Goal: Obtain resource: Download file/media

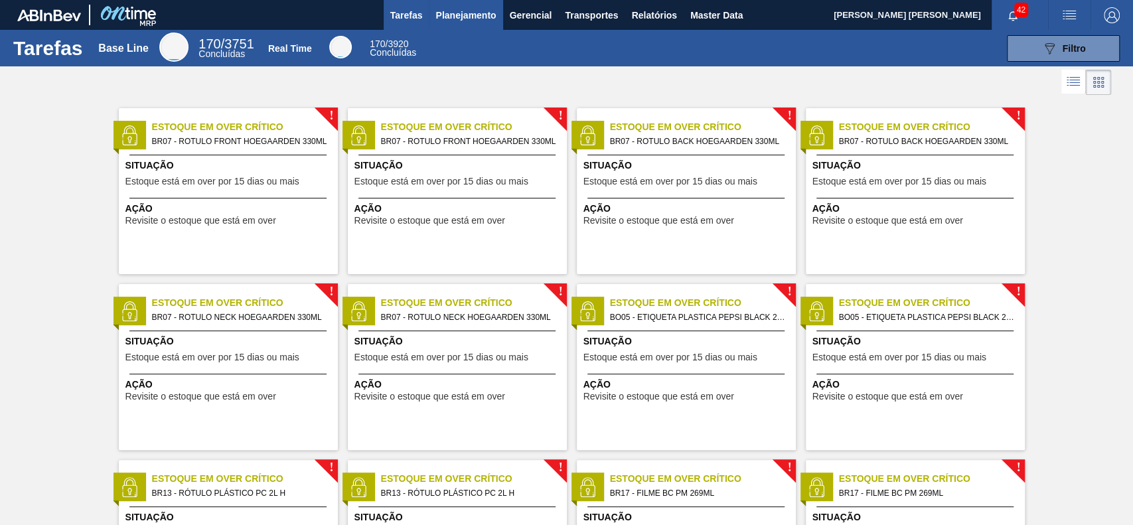
click at [473, 17] on span "Planejamento" at bounding box center [465, 15] width 60 height 16
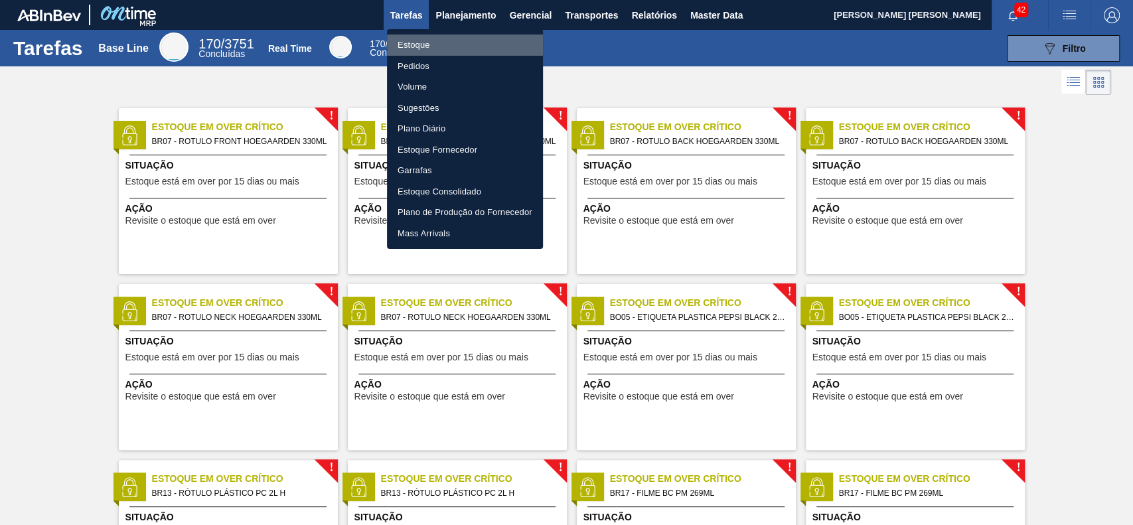
click at [423, 45] on li "Estoque" at bounding box center [465, 45] width 156 height 21
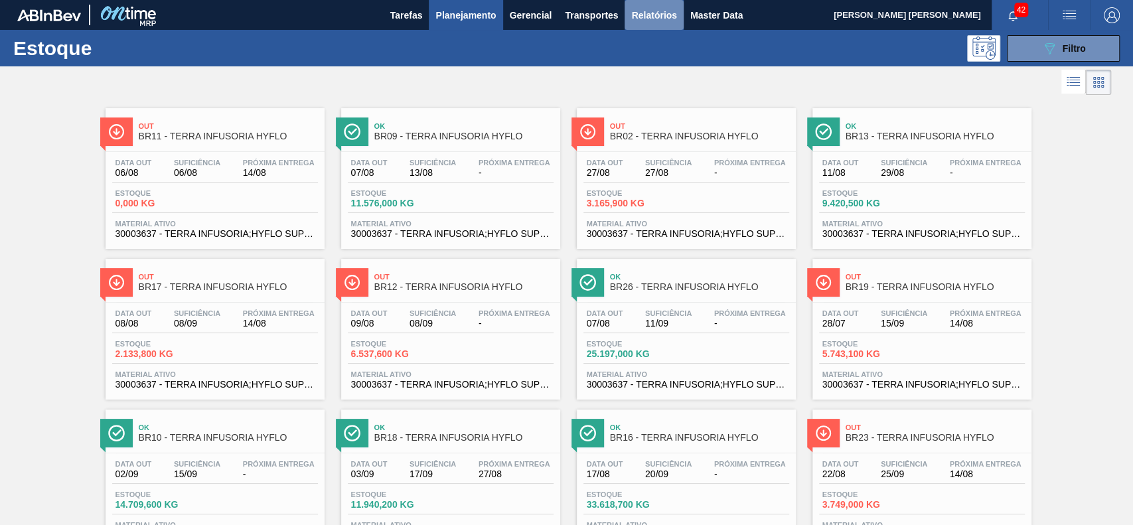
click at [671, 19] on span "Relatórios" at bounding box center [653, 15] width 45 height 16
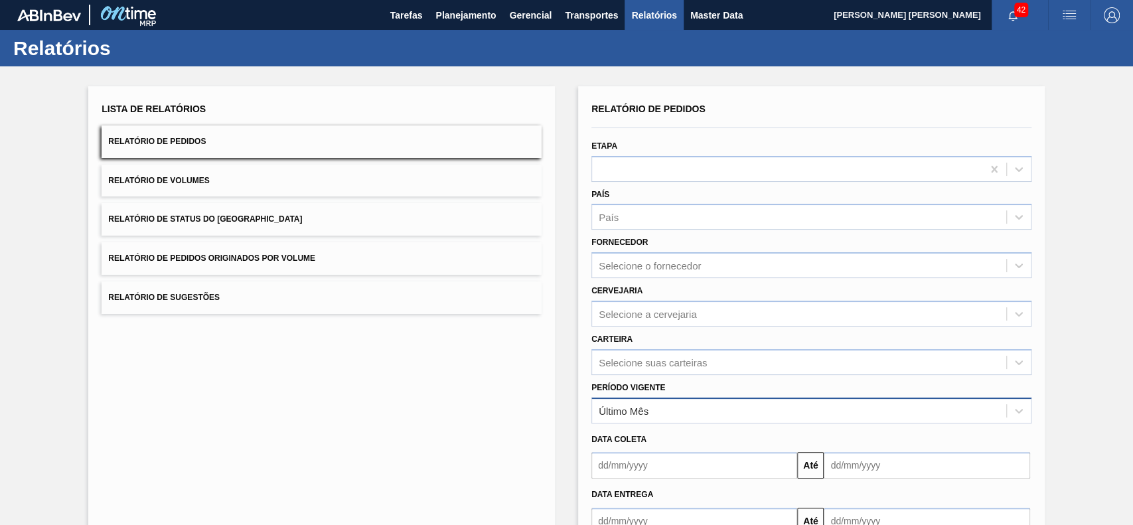
click at [664, 413] on div "Último Mês" at bounding box center [799, 410] width 414 height 19
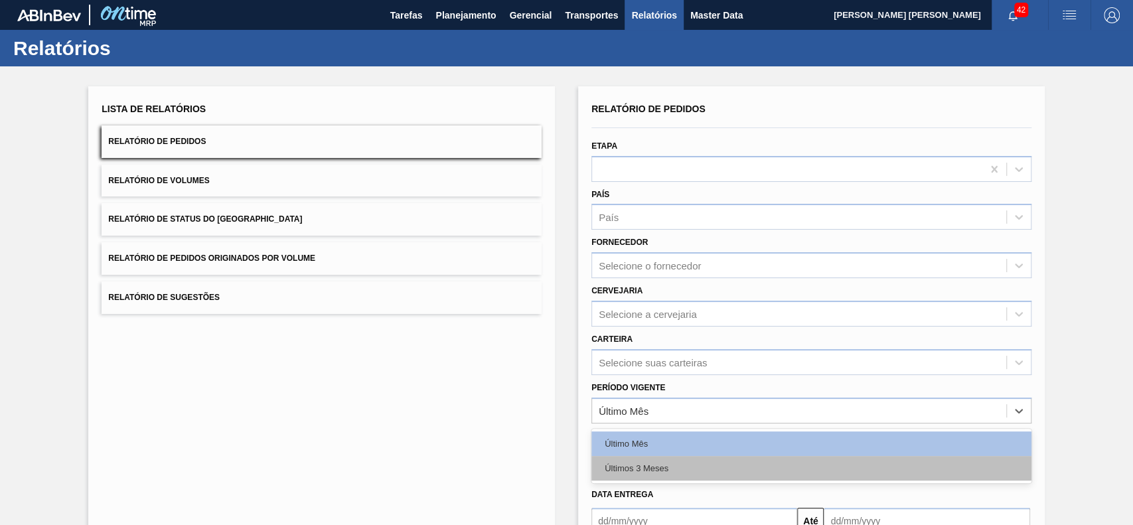
click at [653, 462] on div "Últimos 3 Meses" at bounding box center [811, 468] width 440 height 25
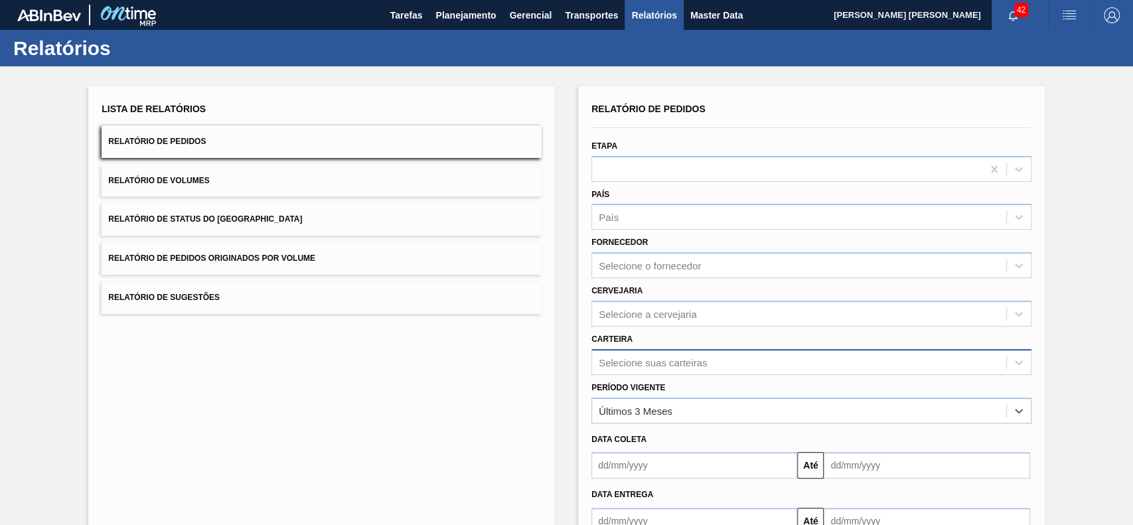
click at [674, 354] on div "Selecione suas carteiras" at bounding box center [811, 362] width 440 height 26
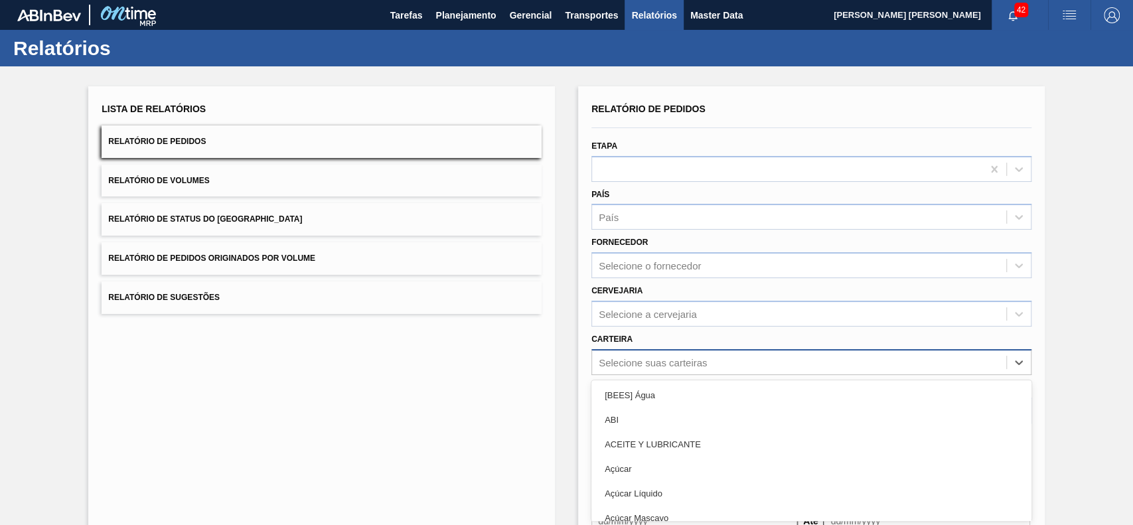
scroll to position [58, 0]
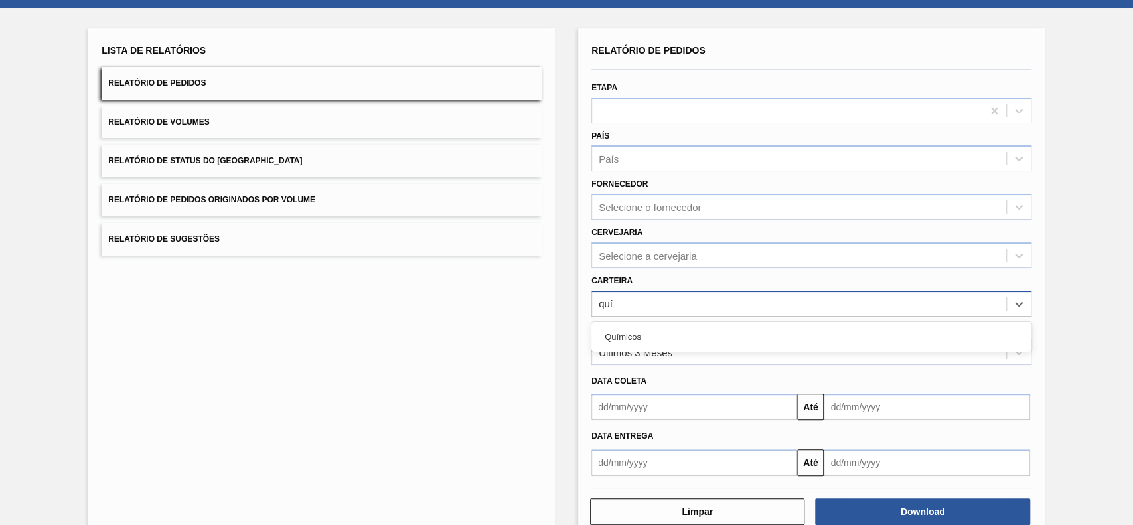
type input "quím"
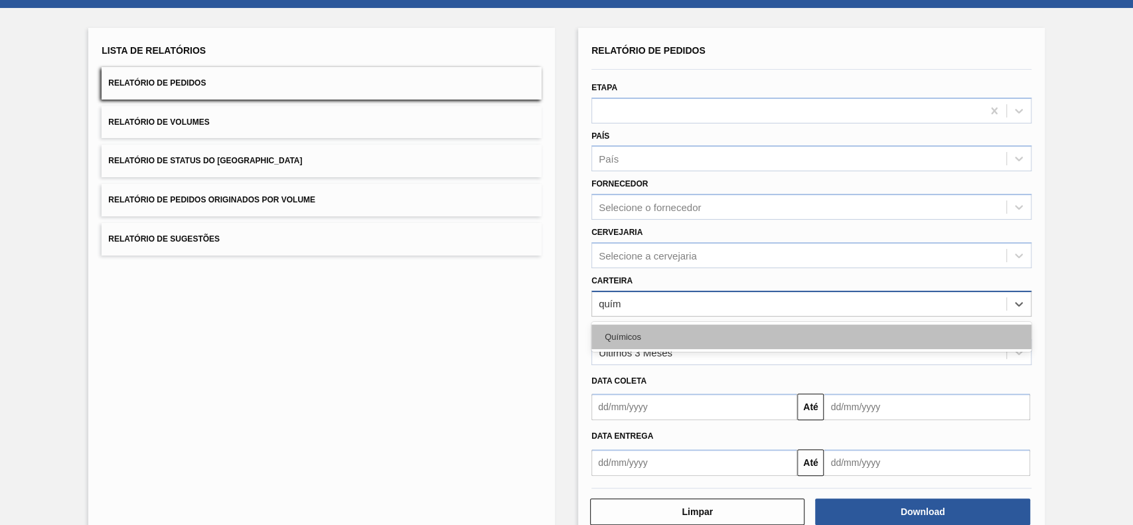
click at [683, 335] on div "Químicos" at bounding box center [811, 337] width 440 height 25
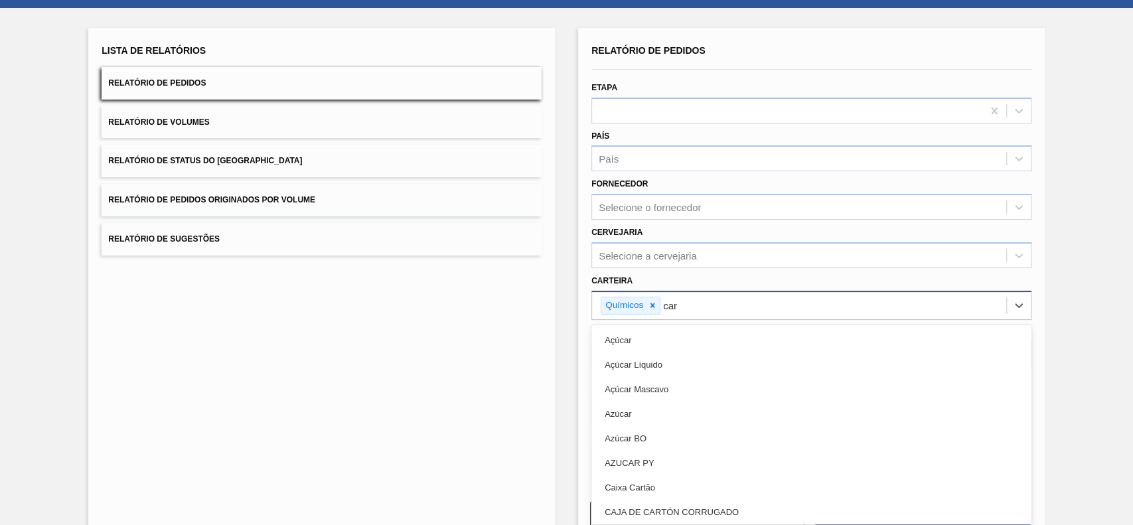
type input "carv"
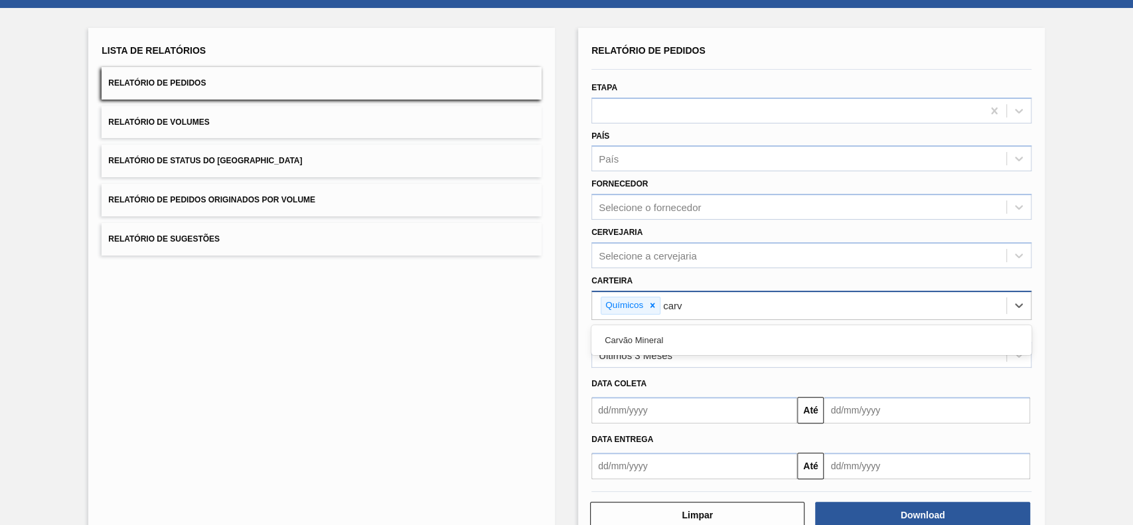
click at [683, 335] on div "Carvão Mineral" at bounding box center [811, 340] width 440 height 25
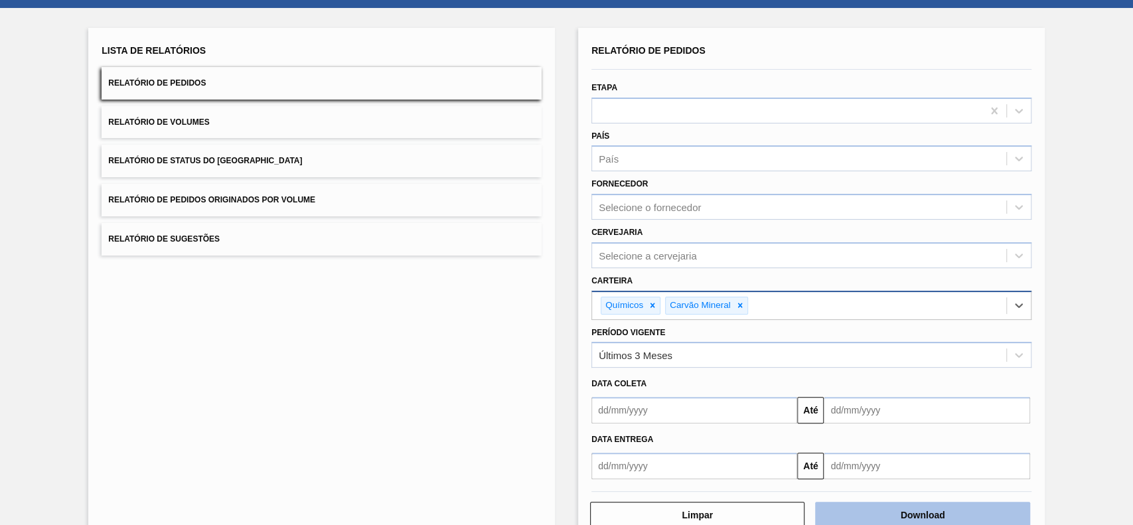
click at [917, 509] on button "Download" at bounding box center [922, 515] width 214 height 27
click at [305, 169] on button "Relatório de Status do [GEOGRAPHIC_DATA]" at bounding box center [322, 161] width 440 height 33
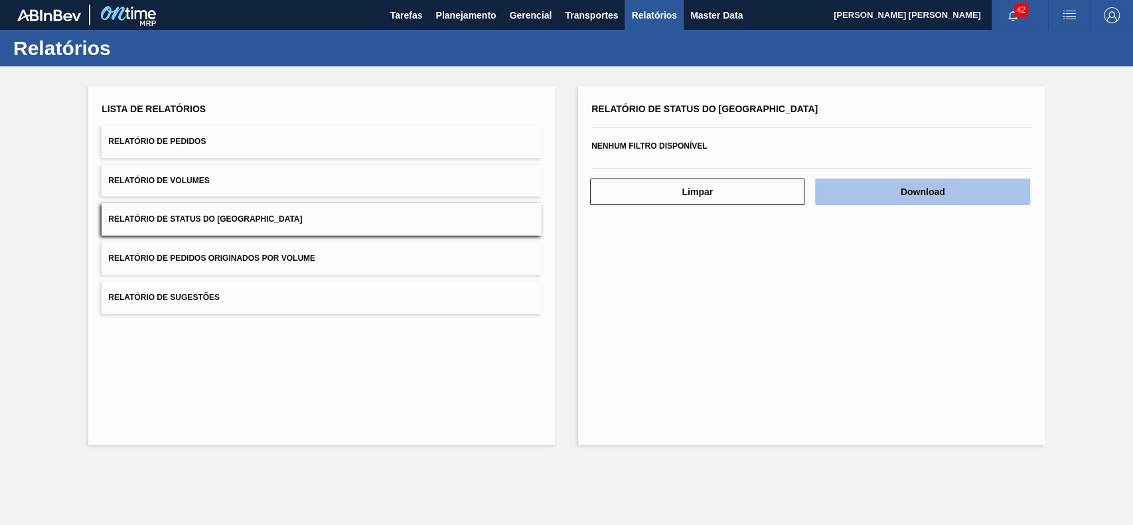
click at [908, 184] on button "Download" at bounding box center [922, 192] width 214 height 27
